Goal: Information Seeking & Learning: Learn about a topic

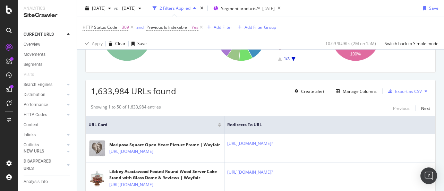
scroll to position [100, 0]
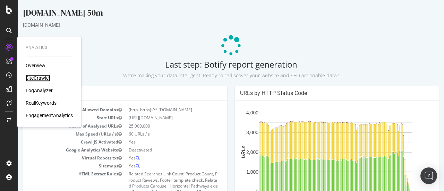
click at [44, 77] on div "SiteCrawler" at bounding box center [38, 78] width 25 height 7
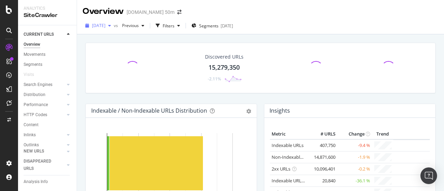
click at [114, 27] on div "button" at bounding box center [109, 26] width 8 height 4
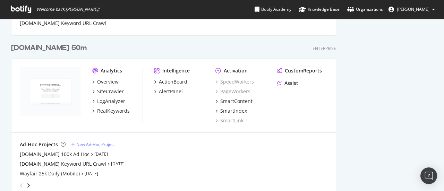
scroll to position [972, 0]
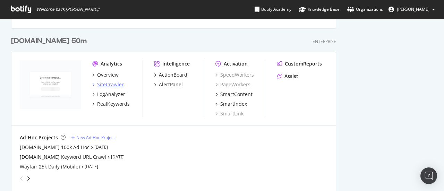
click at [119, 85] on div "SiteCrawler" at bounding box center [110, 84] width 27 height 7
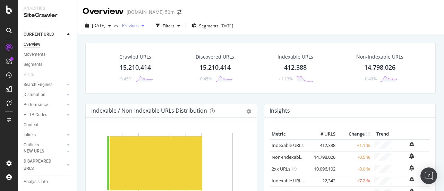
click at [139, 25] on span "Previous" at bounding box center [128, 26] width 19 height 6
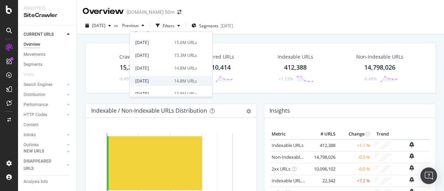
scroll to position [71, 0]
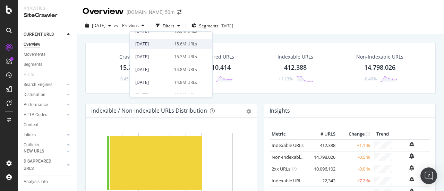
click at [186, 43] on div "15.6M URLs" at bounding box center [185, 44] width 23 height 6
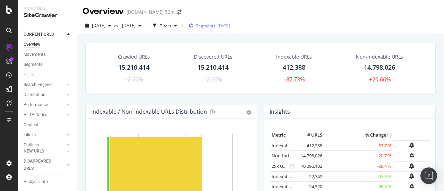
click at [215, 25] on span "Segments" at bounding box center [205, 26] width 19 height 6
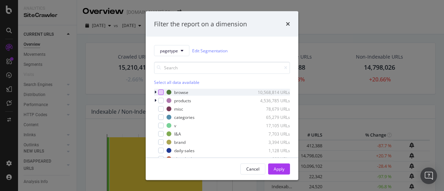
click at [162, 91] on div "modal" at bounding box center [161, 93] width 6 height 6
click at [270, 168] on button "Apply" at bounding box center [279, 168] width 22 height 11
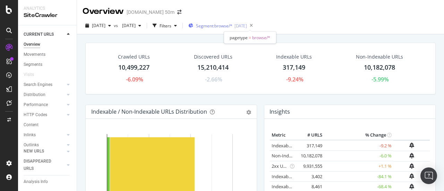
click at [247, 23] on div "2025-03-07" at bounding box center [241, 26] width 12 height 6
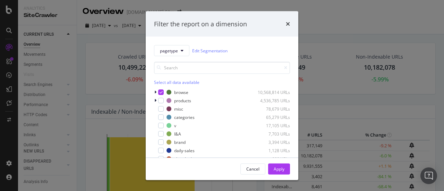
click at [324, 34] on div "Filter the report on a dimension pagetype Edit Segmentation Select all data ava…" at bounding box center [222, 95] width 444 height 191
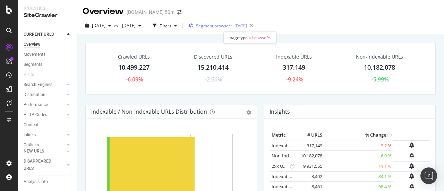
click at [232, 24] on span "Segment: browse/*" at bounding box center [214, 26] width 36 height 6
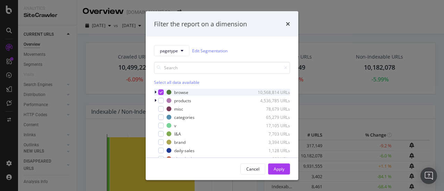
click at [162, 91] on icon "modal" at bounding box center [161, 92] width 3 height 3
click at [162, 99] on div "modal" at bounding box center [161, 101] width 6 height 6
click at [273, 170] on button "Apply" at bounding box center [279, 168] width 22 height 11
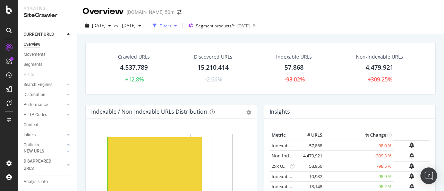
click at [177, 25] on icon "button" at bounding box center [175, 26] width 3 height 4
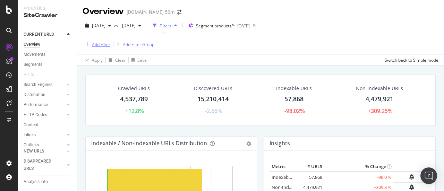
click at [94, 46] on div "Add Filter" at bounding box center [101, 45] width 18 height 6
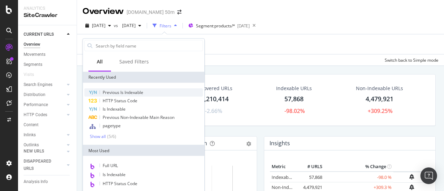
click at [133, 93] on span "Previous Is Indexable" at bounding box center [123, 93] width 41 height 6
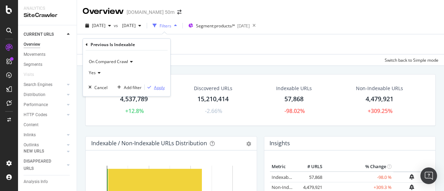
click at [153, 87] on div "button" at bounding box center [149, 87] width 9 height 4
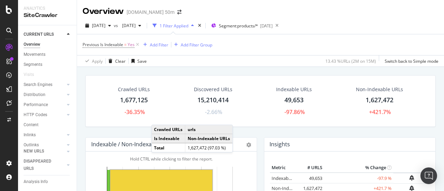
click at [127, 95] on div "Crawled URLs 1,677,125 -36.35%" at bounding box center [134, 101] width 46 height 37
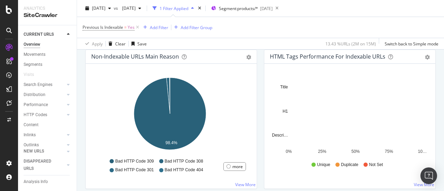
scroll to position [237, 0]
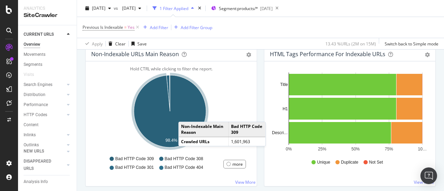
click at [185, 114] on icon "A chart." at bounding box center [170, 111] width 72 height 72
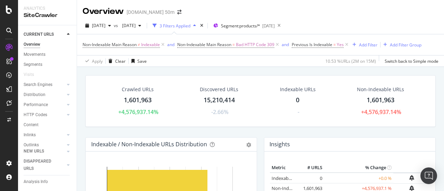
click at [137, 104] on div "1,601,963" at bounding box center [138, 100] width 28 height 9
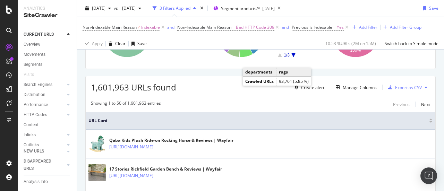
scroll to position [102, 0]
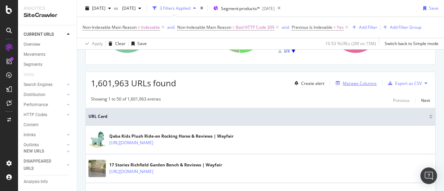
click at [360, 85] on div "Manage Columns" at bounding box center [360, 83] width 34 height 6
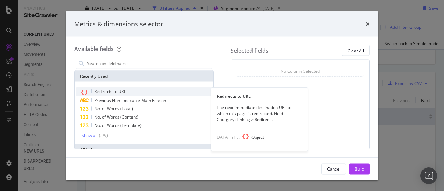
click at [124, 91] on span "Redirects to URL" at bounding box center [110, 91] width 32 height 6
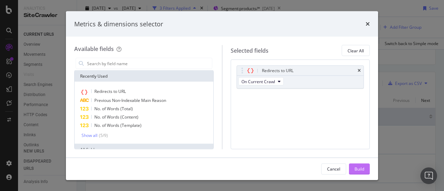
click at [362, 163] on button "Build" at bounding box center [359, 168] width 21 height 11
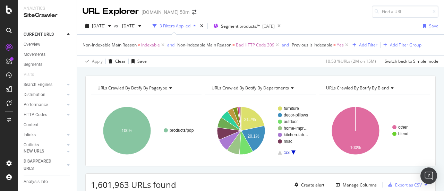
click at [371, 45] on div "Add Filter" at bounding box center [368, 45] width 18 height 6
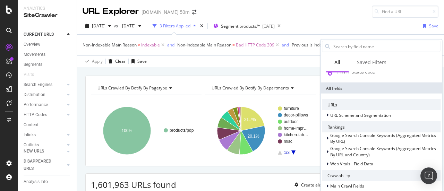
scroll to position [238, 0]
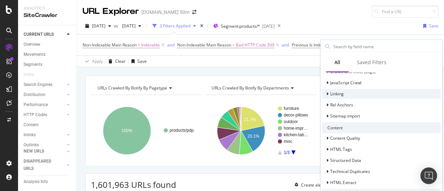
click at [339, 92] on span "Linking" at bounding box center [337, 94] width 14 height 6
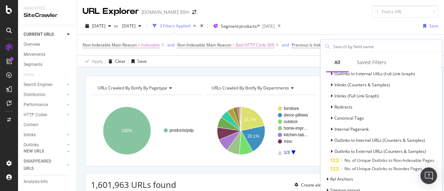
scroll to position [282, 0]
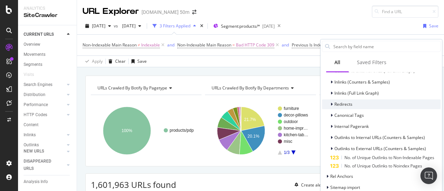
click at [349, 102] on span "Redirects" at bounding box center [343, 104] width 18 height 6
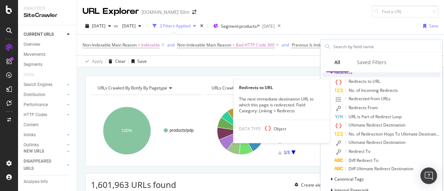
scroll to position [316, 0]
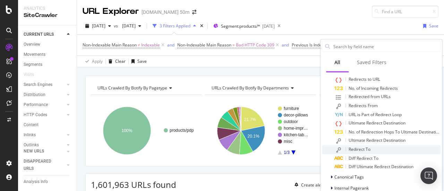
click at [359, 148] on span "Redirect To" at bounding box center [360, 149] width 22 height 6
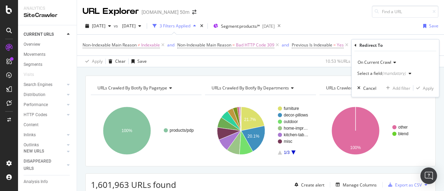
click at [403, 75] on div "(mandatory)" at bounding box center [394, 73] width 24 height 6
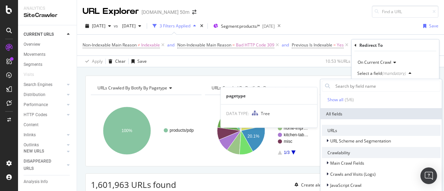
scroll to position [59, 0]
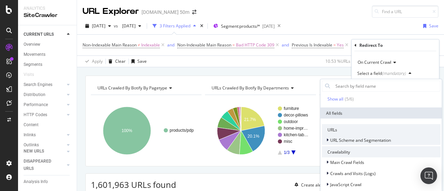
click at [371, 141] on span "URL Scheme and Segmentation" at bounding box center [360, 140] width 61 height 6
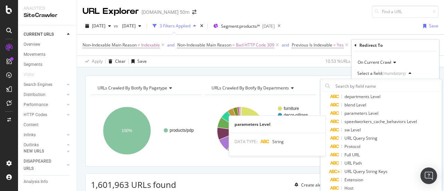
scroll to position [120, 0]
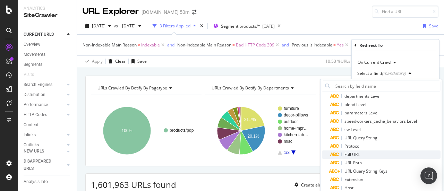
click at [366, 154] on div "Full URL" at bounding box center [385, 155] width 110 height 8
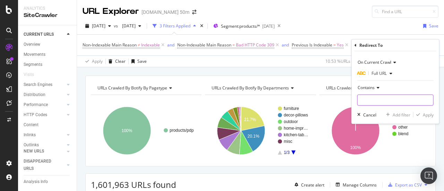
click at [387, 99] on input "text" at bounding box center [396, 100] width 76 height 11
click at [377, 89] on icon at bounding box center [377, 88] width 5 height 4
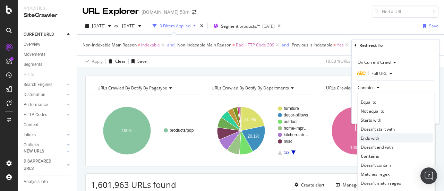
click at [389, 138] on div "Ends with" at bounding box center [396, 138] width 74 height 9
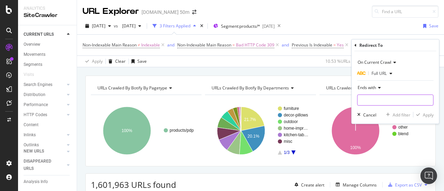
click at [387, 103] on input "text" at bounding box center [396, 100] width 76 height 11
type input "?"
click at [430, 112] on div "Apply" at bounding box center [428, 115] width 11 height 6
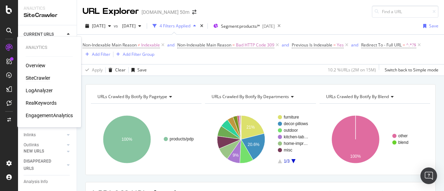
click at [40, 75] on div "SiteCrawler" at bounding box center [38, 78] width 25 height 7
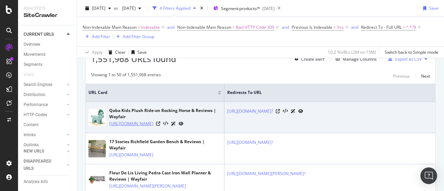
scroll to position [135, 0]
drag, startPoint x: 108, startPoint y: 119, endPoint x: 131, endPoint y: 138, distance: 30.8
click at [131, 127] on div "Qaba Kids Plush Ride-on Rocking Horse & Reviews | Wayfair https://www.wayfair.c…" at bounding box center [154, 117] width 133 height 20
copy link "https://www.wayfair.com/baby-kids/pdp/qaba-kids-plush-ride-on-rocking-horse-aas…"
click at [280, 113] on icon at bounding box center [278, 111] width 4 height 4
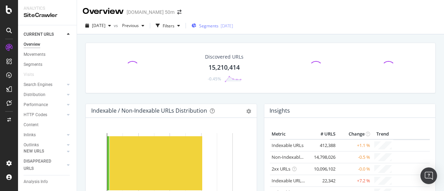
click at [233, 23] on div "[DATE]" at bounding box center [227, 26] width 12 height 6
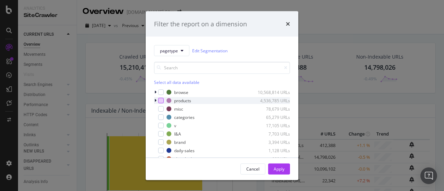
click at [163, 100] on div "modal" at bounding box center [161, 101] width 6 height 6
click at [282, 169] on div "Apply" at bounding box center [279, 169] width 11 height 6
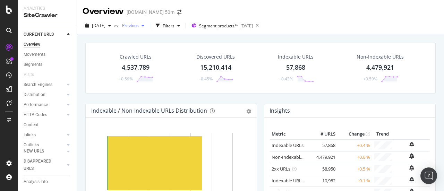
click at [139, 26] on span "Previous" at bounding box center [128, 26] width 19 height 6
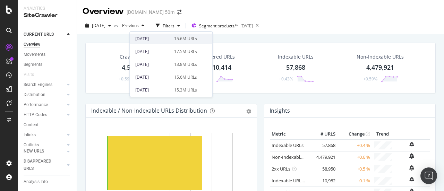
scroll to position [38, 0]
click at [161, 80] on div "2025 Jul. 10th 15.6M URLs" at bounding box center [171, 77] width 83 height 10
